Goal: Obtain resource: Obtain resource

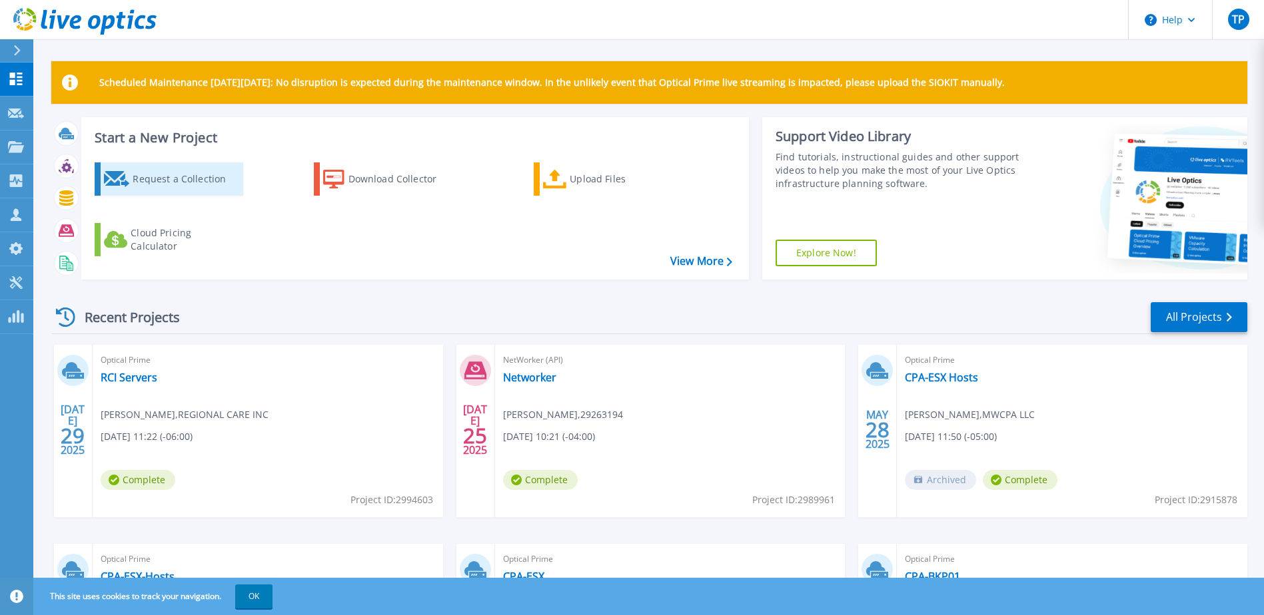
click at [184, 188] on div "Request a Collection" at bounding box center [186, 179] width 107 height 27
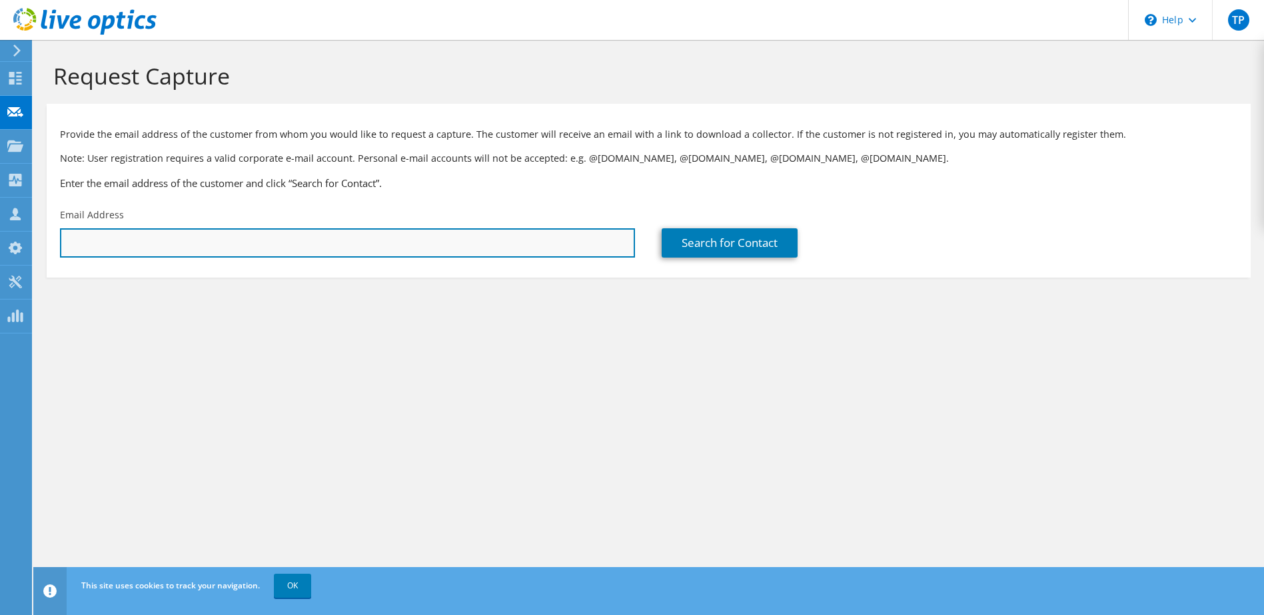
click at [517, 240] on input "text" at bounding box center [347, 242] width 575 height 29
type input "[PERSON_NAME][EMAIL_ADDRESS][PERSON_NAME][DOMAIN_NAME]"
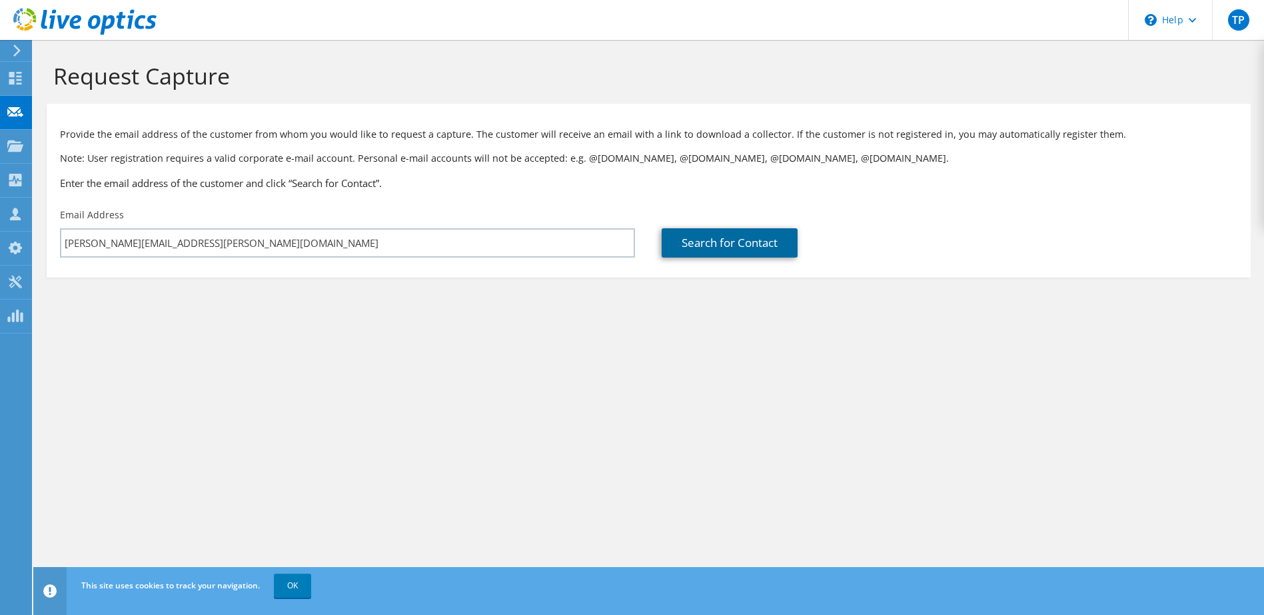
click at [737, 248] on link "Search for Contact" at bounding box center [729, 242] width 136 height 29
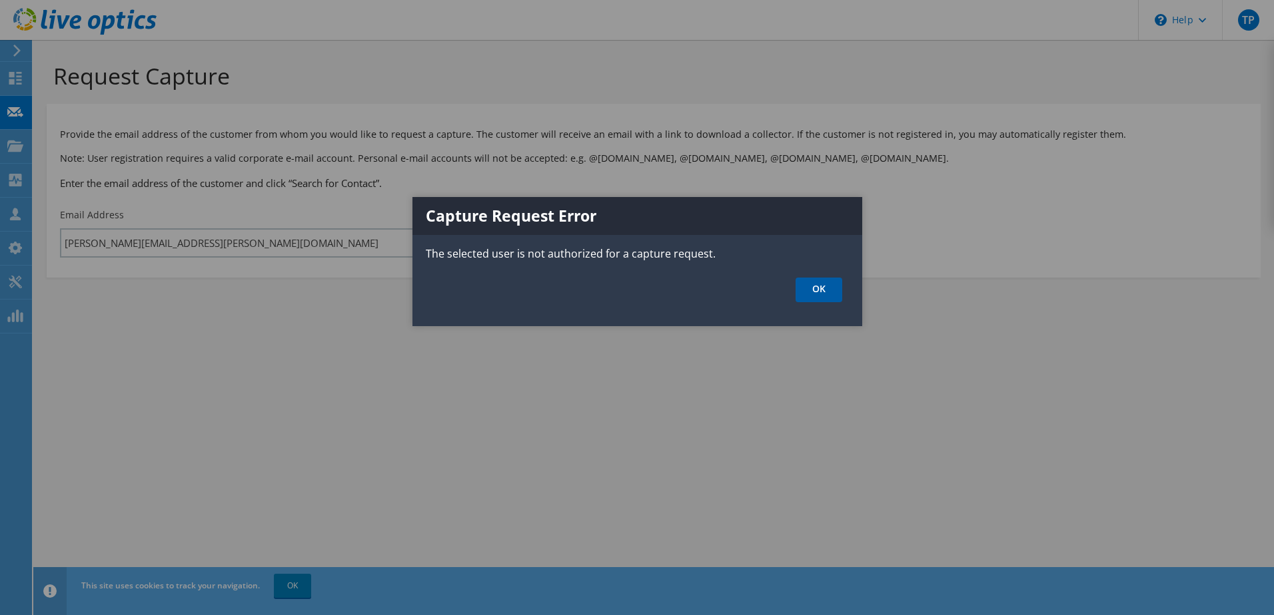
click at [827, 284] on link "OK" at bounding box center [818, 290] width 47 height 25
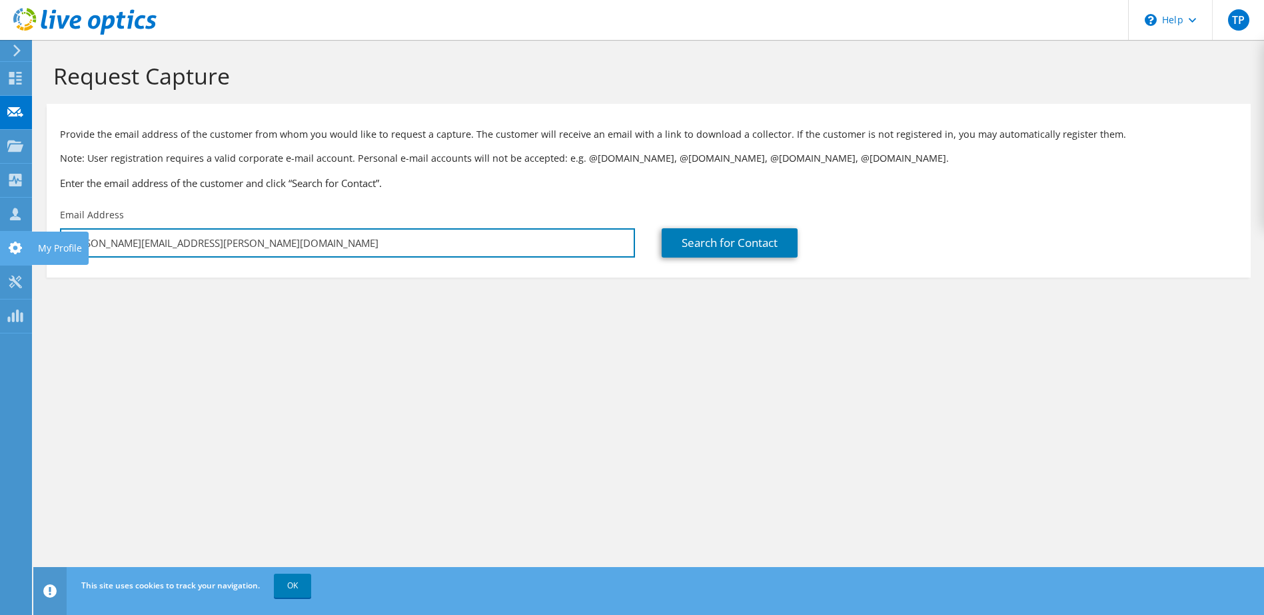
drag, startPoint x: 240, startPoint y: 244, endPoint x: 9, endPoint y: 259, distance: 231.6
click at [9, 259] on div "TP Partner Team Member Toney Pezza toney.pezza@cdw.com CDW My Profile Log Out \…" at bounding box center [632, 307] width 1264 height 615
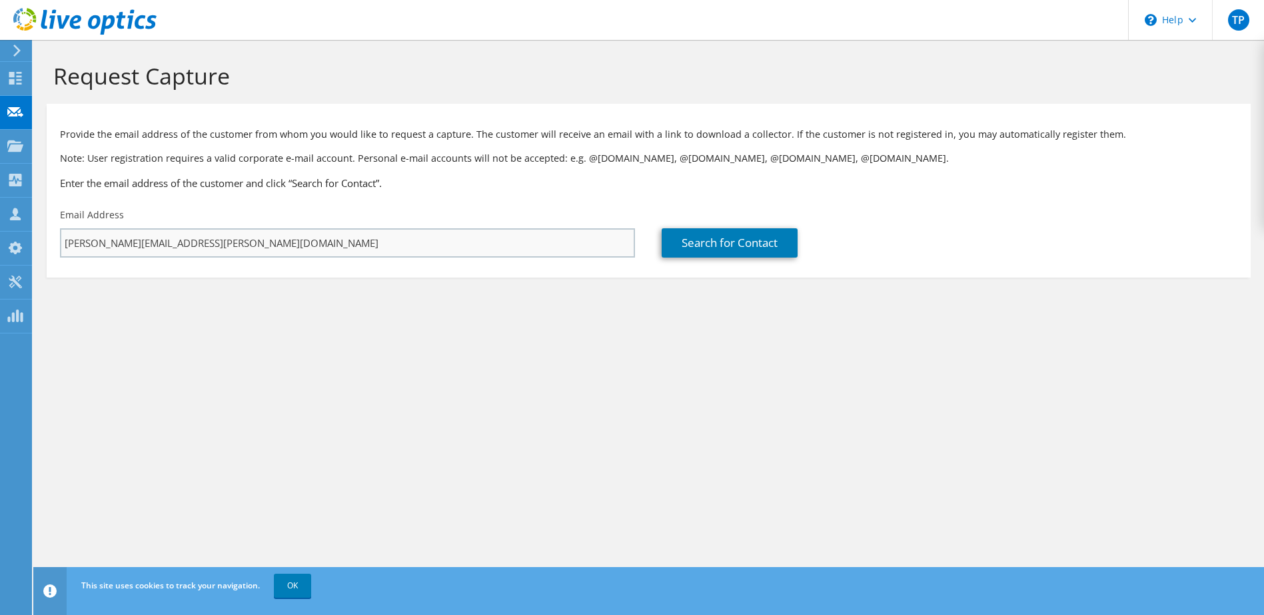
drag, startPoint x: 188, startPoint y: 261, endPoint x: 192, endPoint y: 254, distance: 7.8
click at [189, 256] on div "Email Address toney.pezza@cdw.com" at bounding box center [347, 233] width 601 height 63
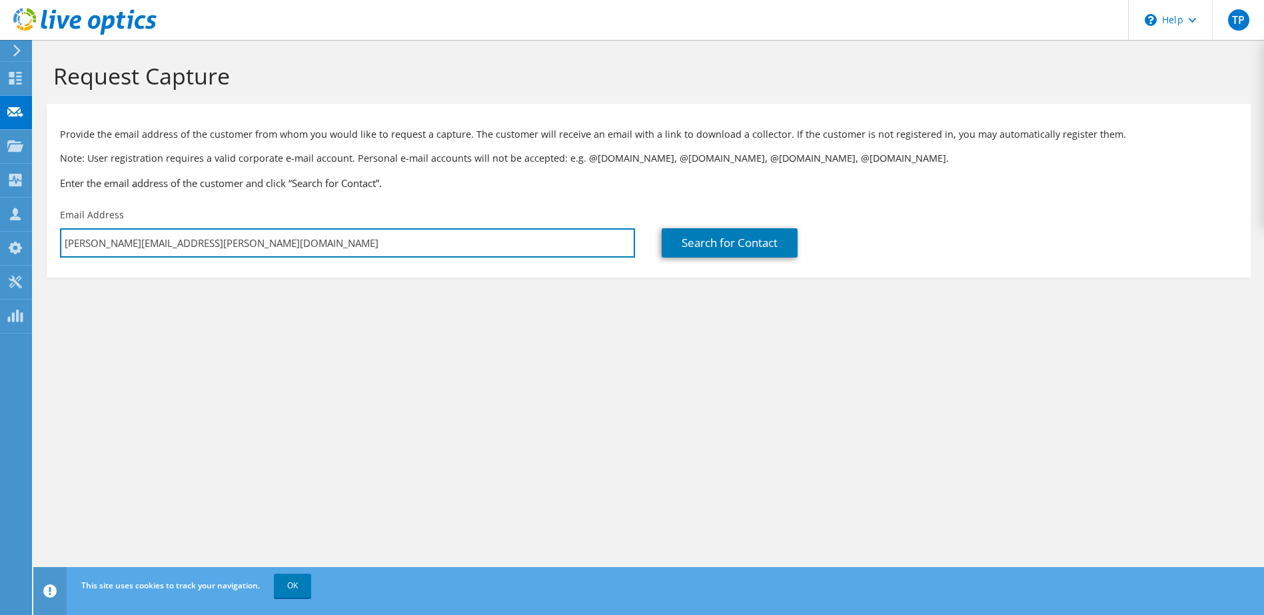
drag, startPoint x: 187, startPoint y: 250, endPoint x: 47, endPoint y: 258, distance: 140.1
click at [47, 258] on div "Email Address toney.pezza@cdw.com" at bounding box center [347, 233] width 601 height 63
click at [119, 238] on input "text" at bounding box center [347, 242] width 575 height 29
type input "acowley@hogvet.com"
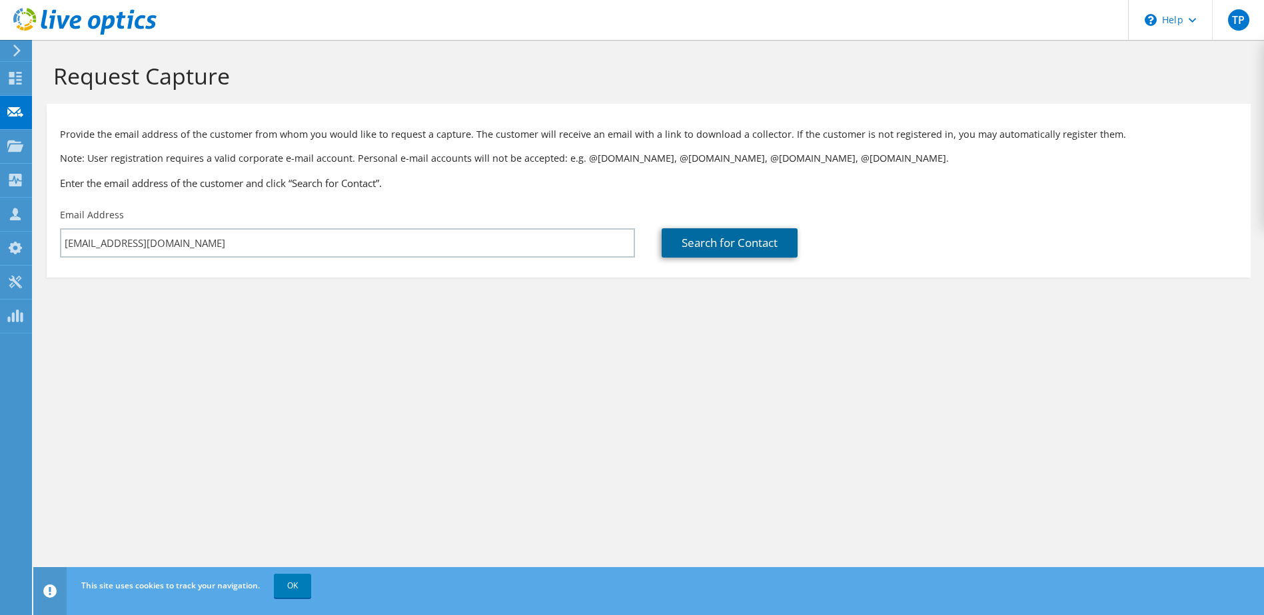
click at [709, 247] on link "Search for Contact" at bounding box center [729, 242] width 136 height 29
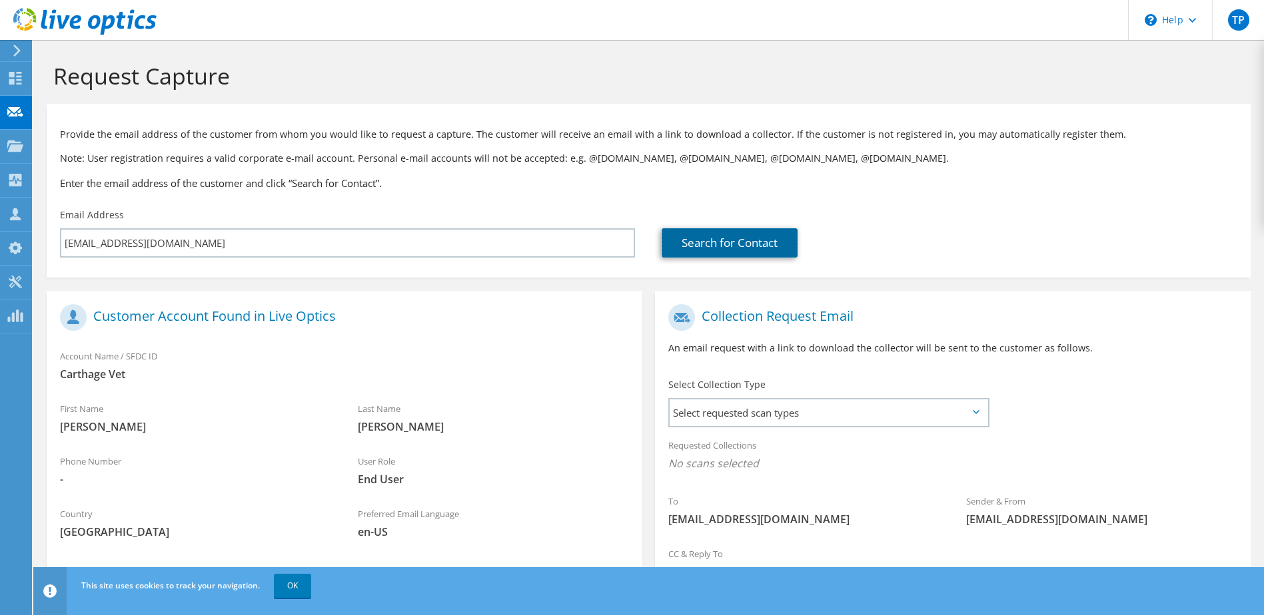
scroll to position [113, 0]
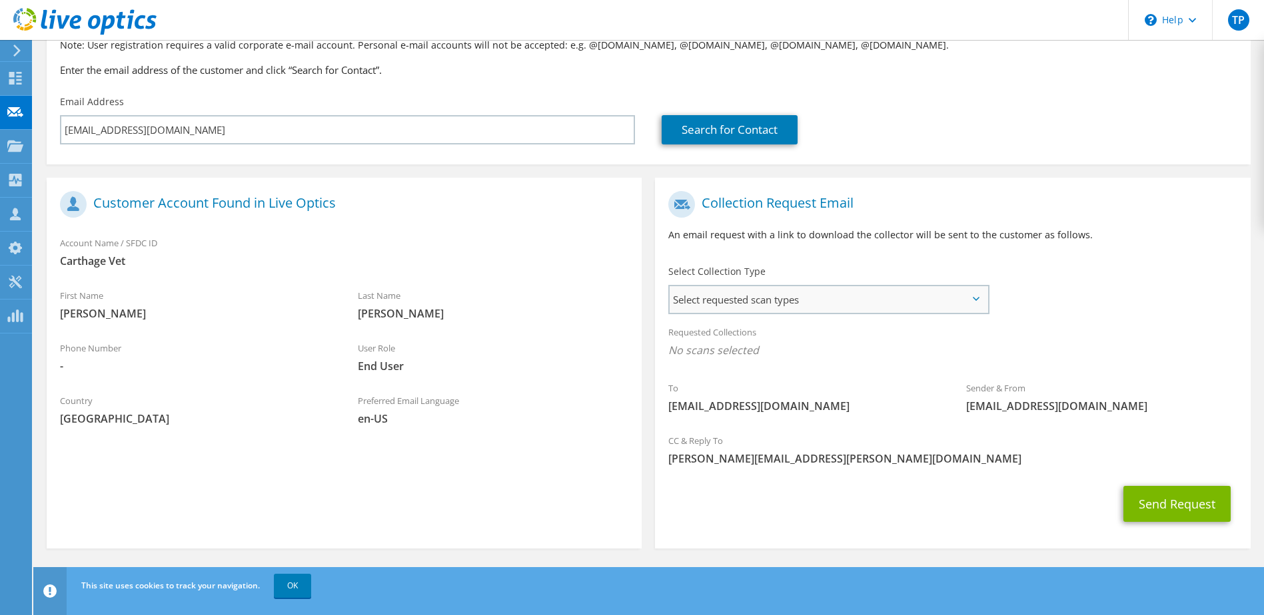
click at [731, 310] on span "Select requested scan types" at bounding box center [827, 299] width 317 height 27
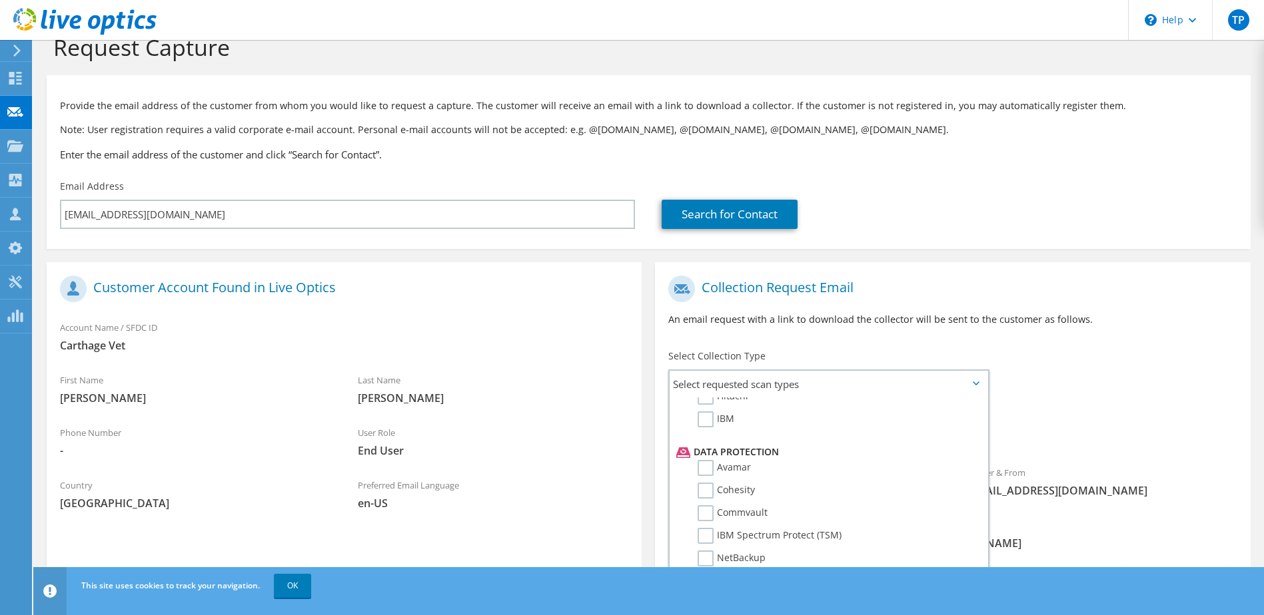
scroll to position [0, 0]
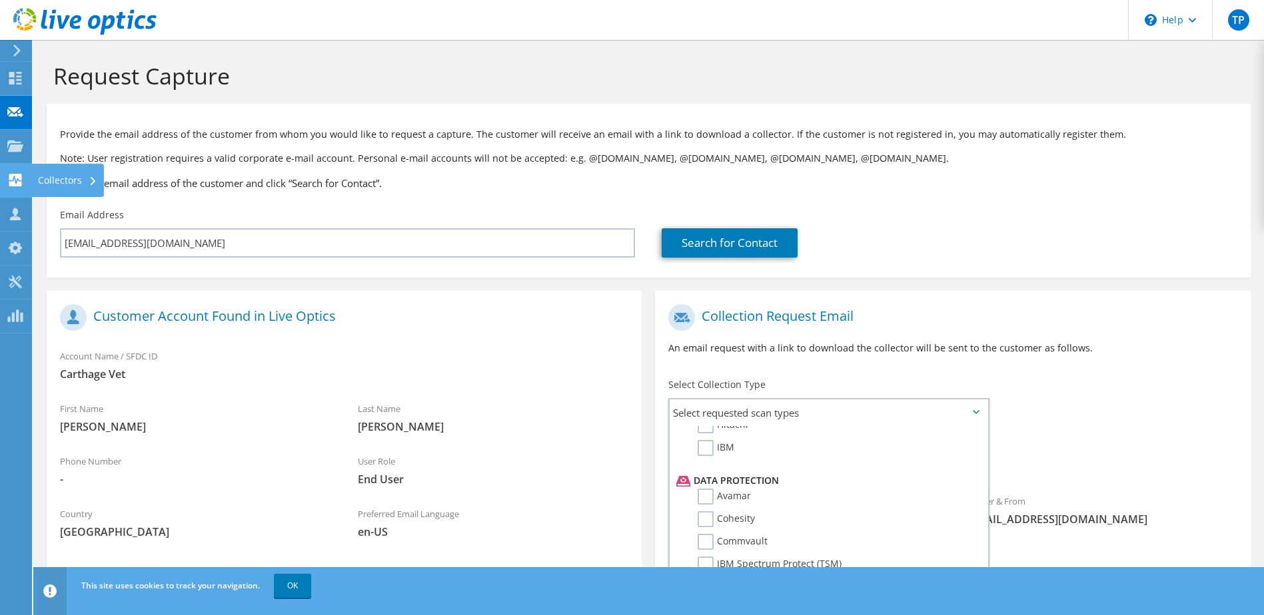
click at [19, 178] on use at bounding box center [15, 180] width 13 height 13
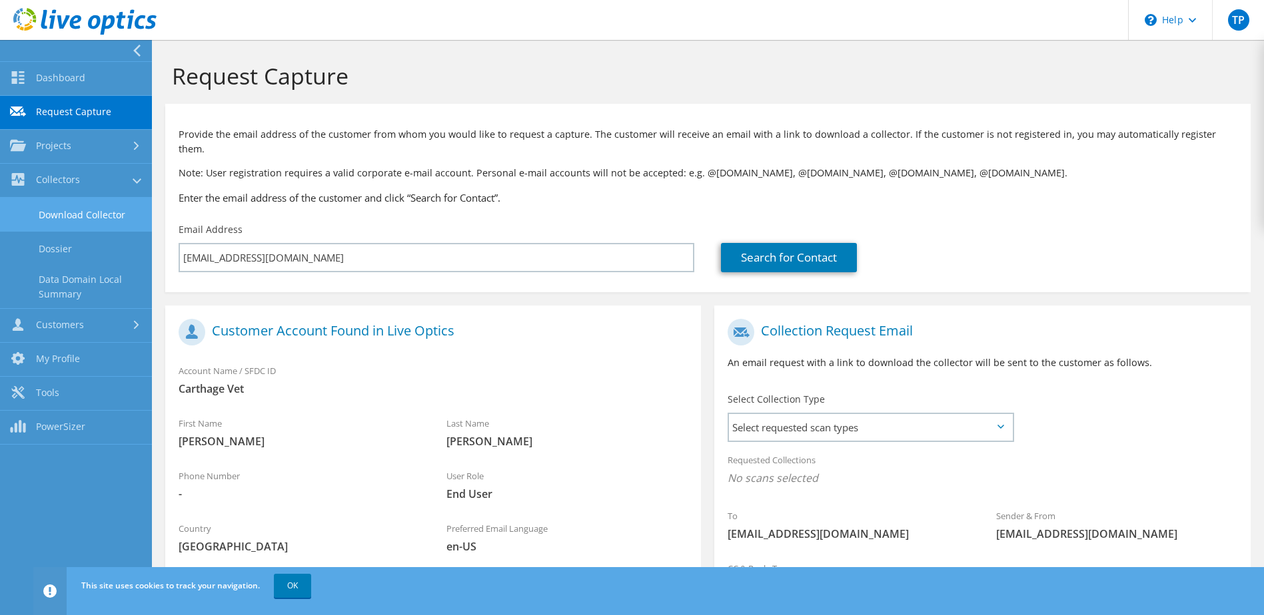
click at [97, 219] on link "Download Collector" at bounding box center [76, 215] width 152 height 34
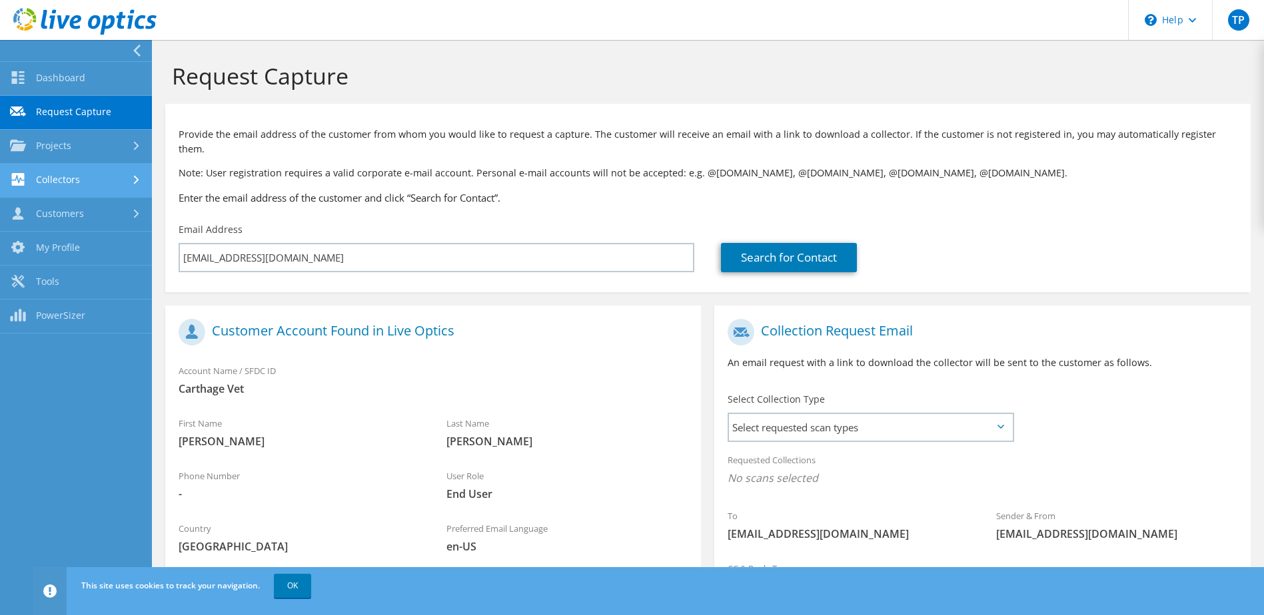
click at [103, 179] on link "Collectors" at bounding box center [76, 181] width 152 height 34
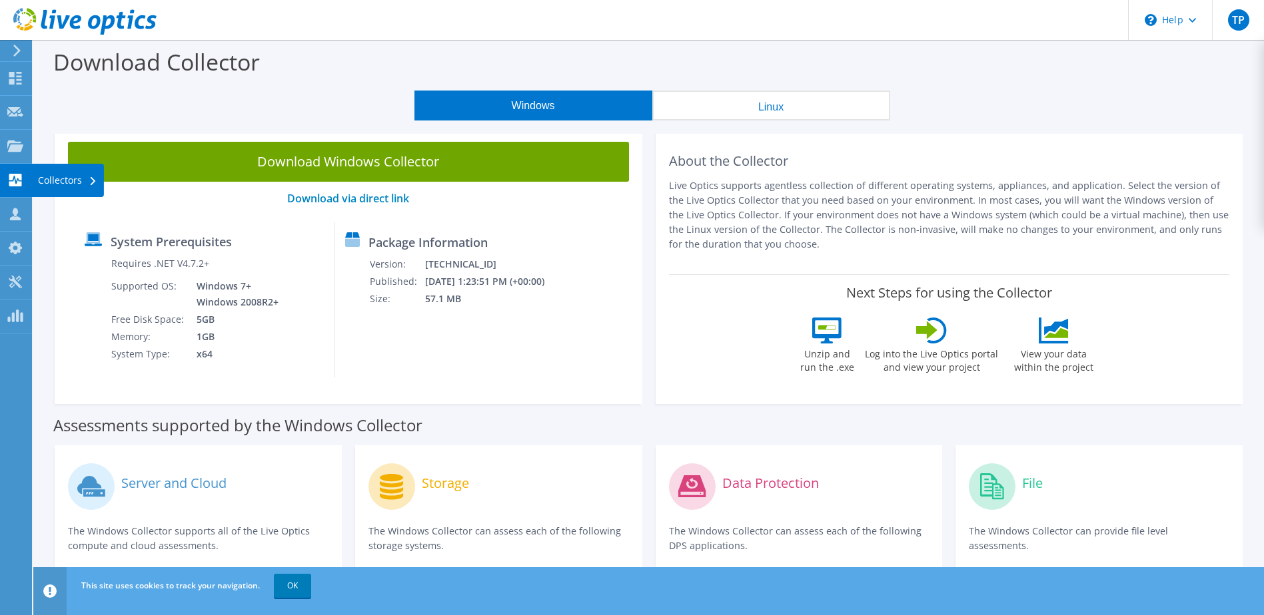
click at [19, 177] on use at bounding box center [15, 180] width 13 height 13
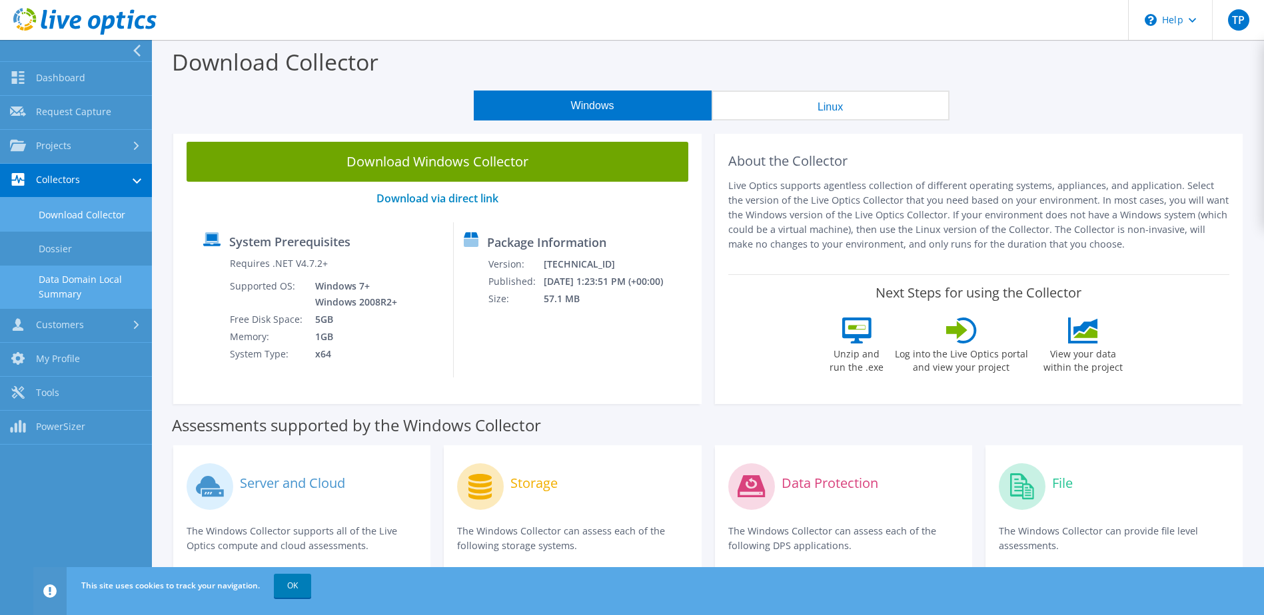
click at [66, 284] on link "Data Domain Local Summary" at bounding box center [76, 287] width 152 height 43
